Goal: Transaction & Acquisition: Download file/media

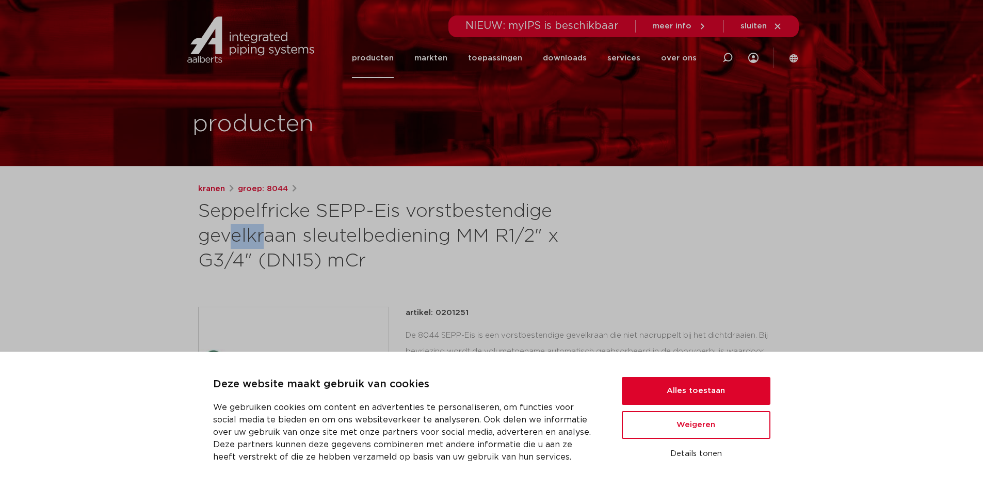
drag, startPoint x: 430, startPoint y: 214, endPoint x: 481, endPoint y: 214, distance: 50.6
click at [468, 214] on h1 "Seppelfricke SEPP-Eis vorstbestendige gevelkraan sleutelbediening MM R1/2" x G3…" at bounding box center [392, 236] width 388 height 74
click at [497, 295] on div "kranen groep: 8044 Seppelfricke SEPP-Eis vorstbestendige gevelkraan sleutelbedi…" at bounding box center [492, 439] width 604 height 513
click at [683, 389] on button "Alles toestaan" at bounding box center [696, 391] width 149 height 28
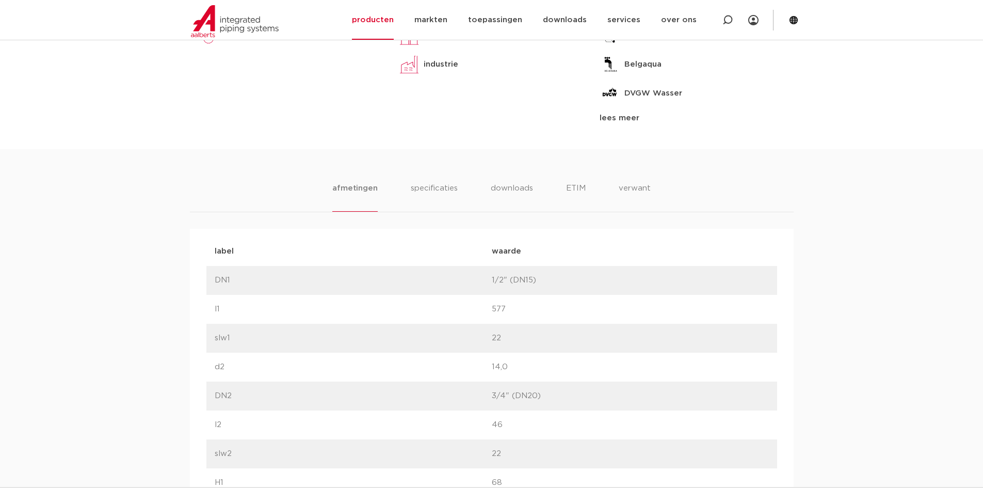
scroll to position [568, 0]
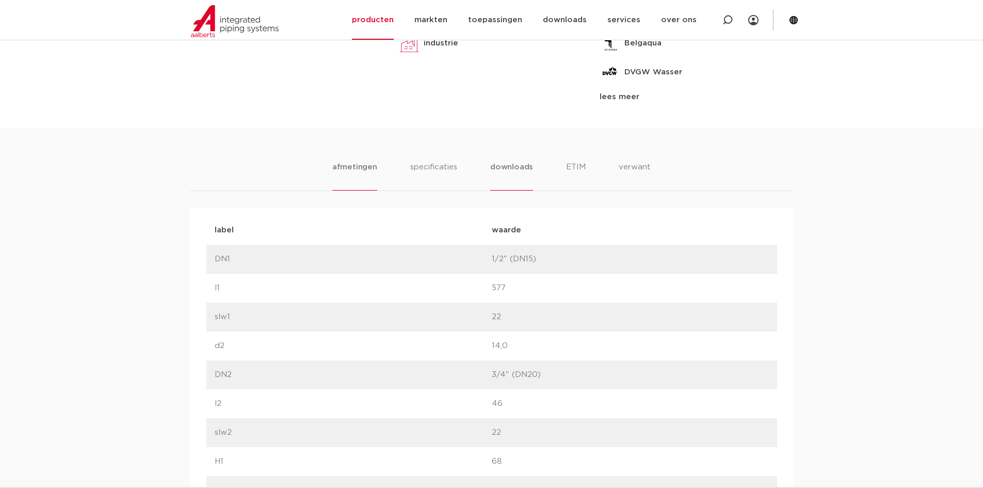
click at [509, 164] on li "downloads" at bounding box center [511, 175] width 43 height 29
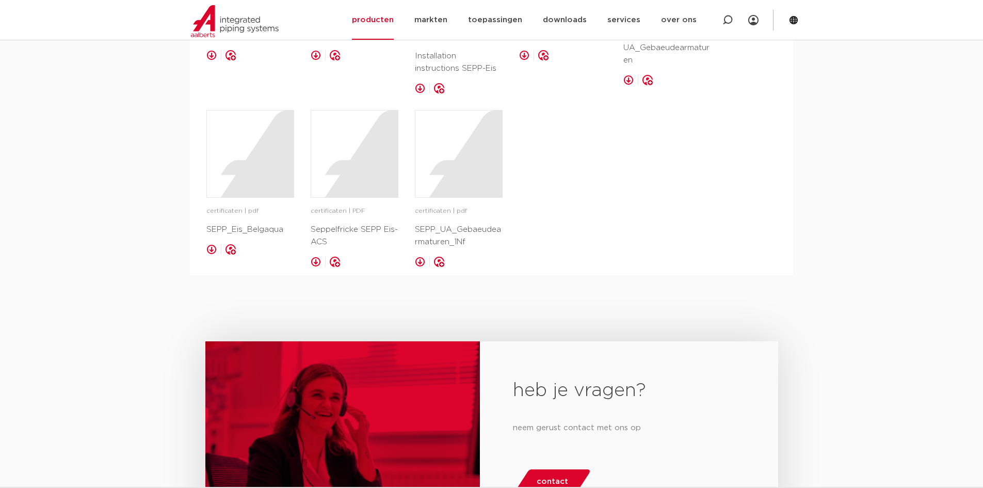
scroll to position [929, 0]
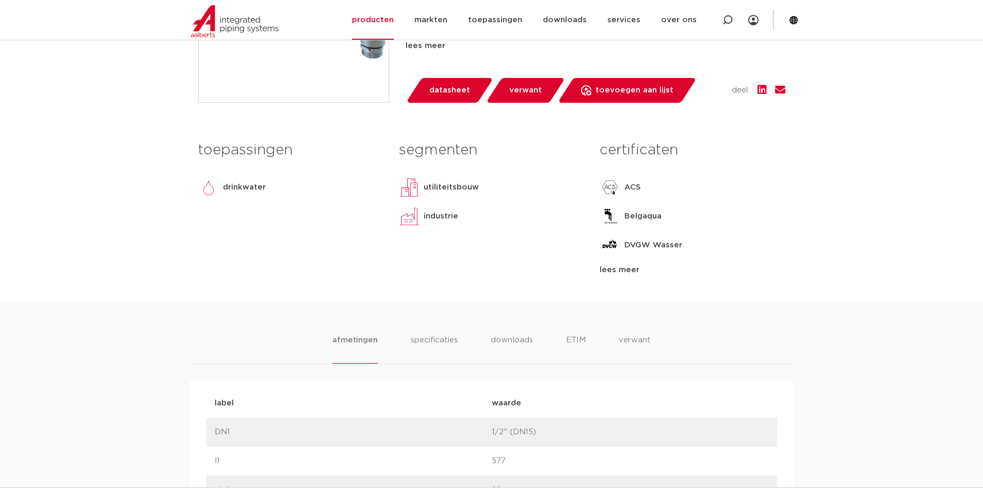
scroll to position [413, 0]
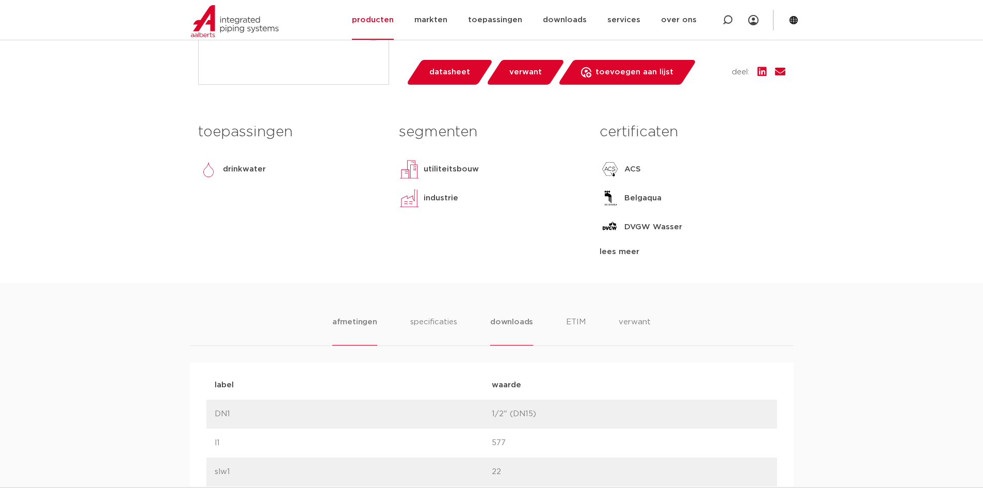
click at [508, 322] on li "downloads" at bounding box center [511, 330] width 43 height 29
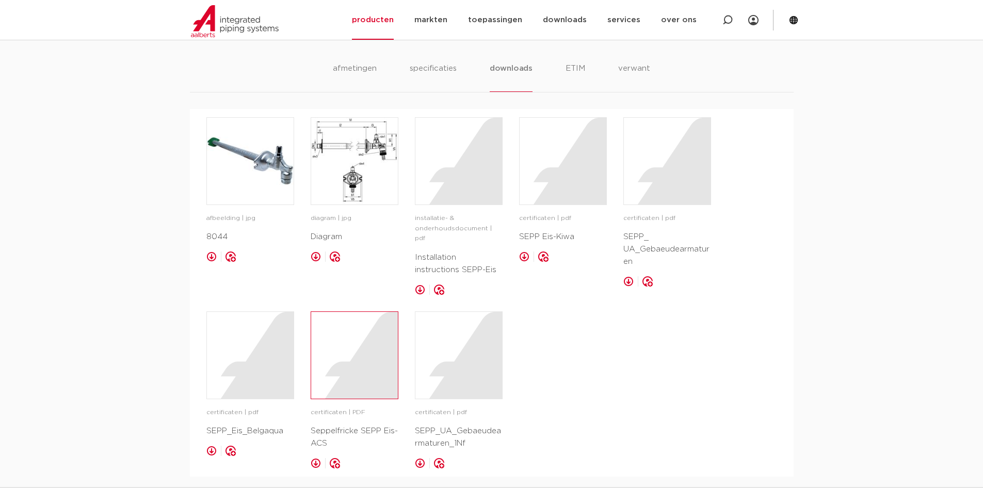
scroll to position [671, 0]
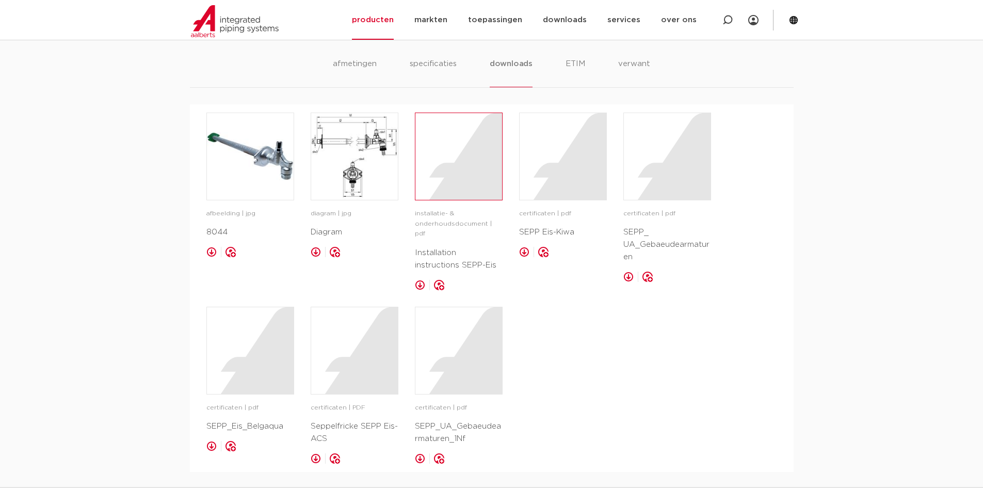
click at [446, 175] on div at bounding box center [458, 156] width 87 height 87
